Goal: Find specific page/section: Find specific page/section

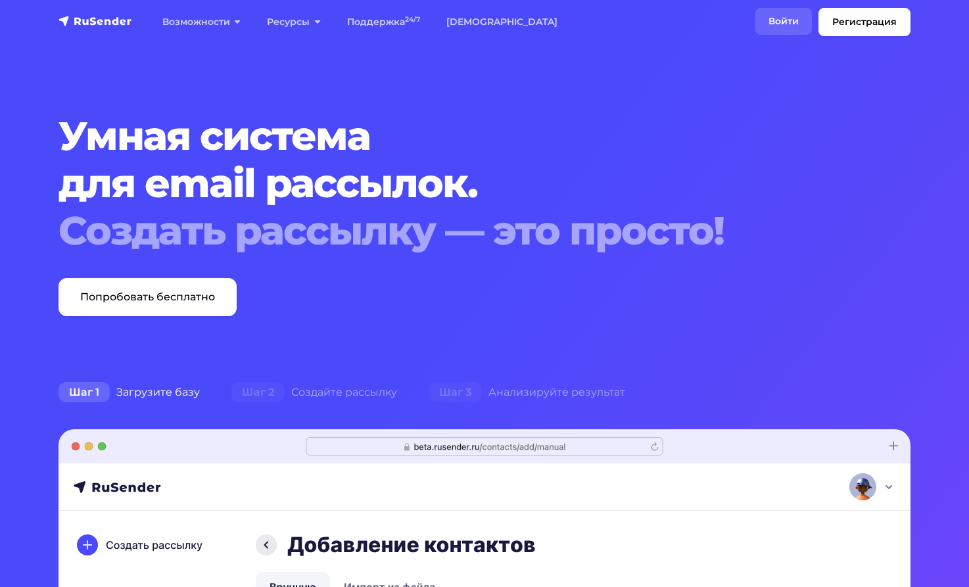
click at [771, 16] on link "Войти" at bounding box center [784, 21] width 57 height 27
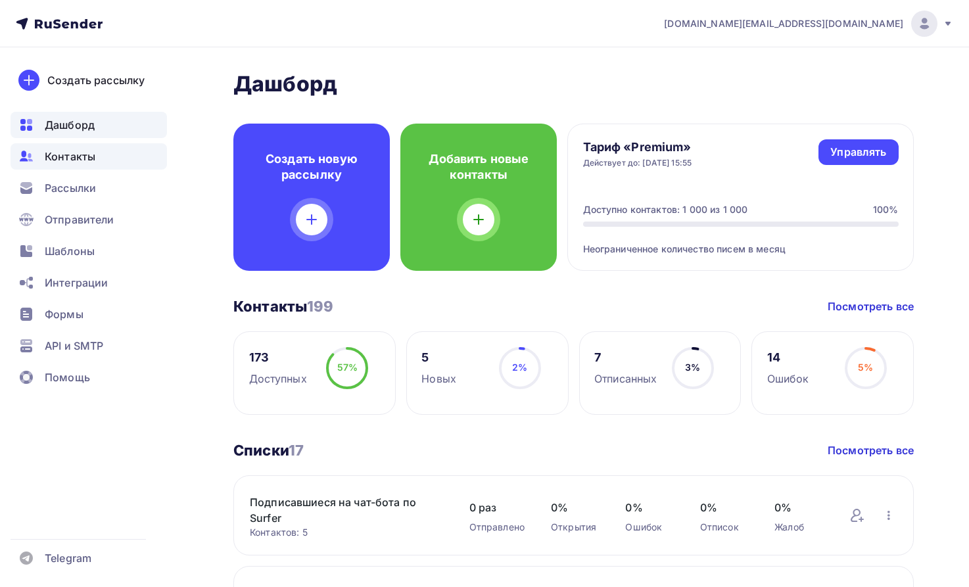
click at [57, 161] on span "Контакты" at bounding box center [70, 157] width 51 height 16
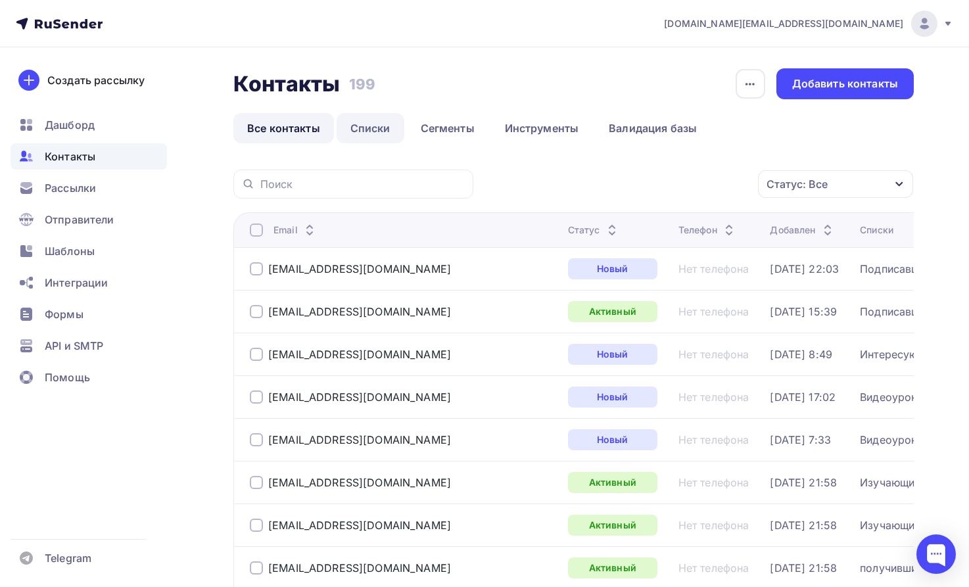
click at [372, 128] on link "Списки" at bounding box center [371, 128] width 68 height 30
